Goal: Task Accomplishment & Management: Manage account settings

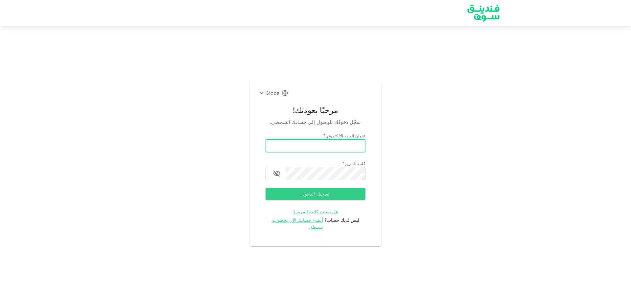
type input "[EMAIL_ADDRESS][DOMAIN_NAME]"
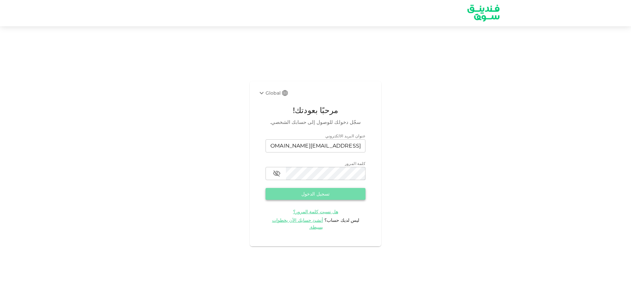
click at [314, 200] on button "تسجيل الدخول" at bounding box center [316, 194] width 100 height 12
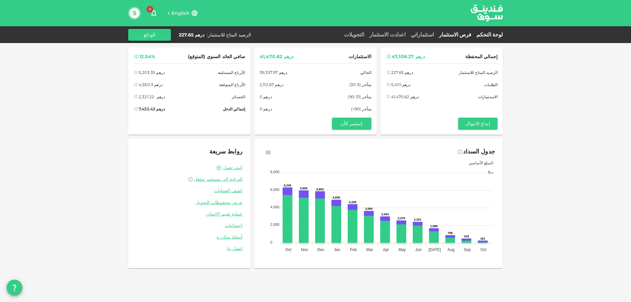
click at [462, 34] on link "فرص الاستثمار" at bounding box center [455, 35] width 37 height 6
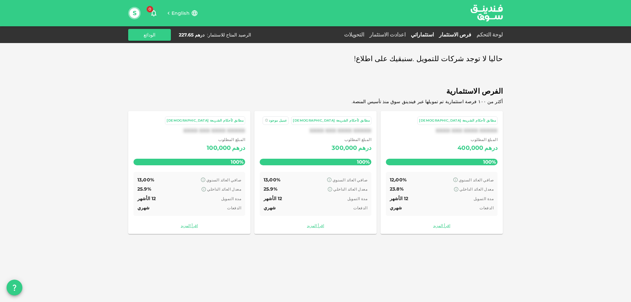
click at [437, 35] on link "استثماراتي" at bounding box center [422, 35] width 28 height 6
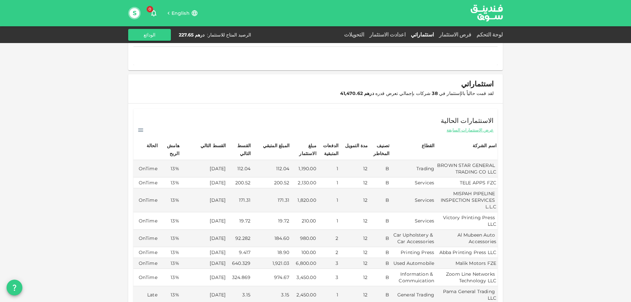
scroll to position [99, 0]
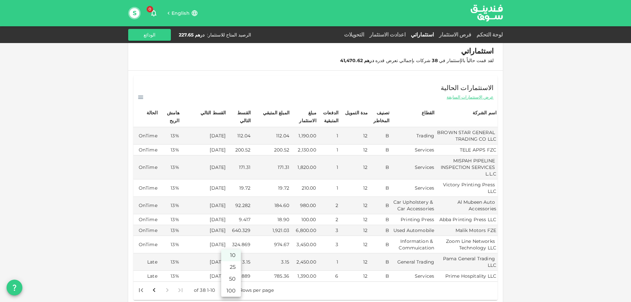
click at [226, 282] on body "English 0 S لوحة التحكم فرص الاستثمار استثماراتي اعدادت الاستثمار التحويلات الر…" at bounding box center [315, 151] width 631 height 302
click at [230, 279] on li "50" at bounding box center [231, 279] width 20 height 12
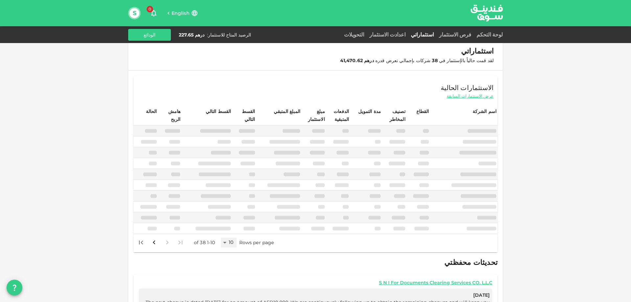
type input "50"
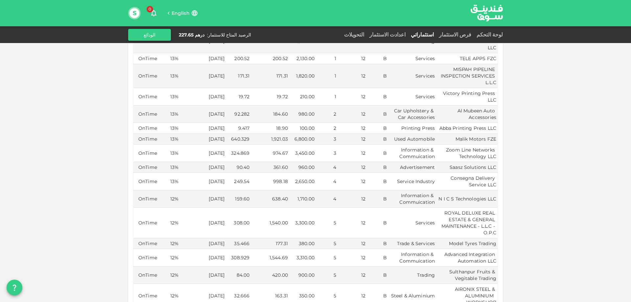
scroll to position [164, 0]
